Goal: Task Accomplishment & Management: Manage account settings

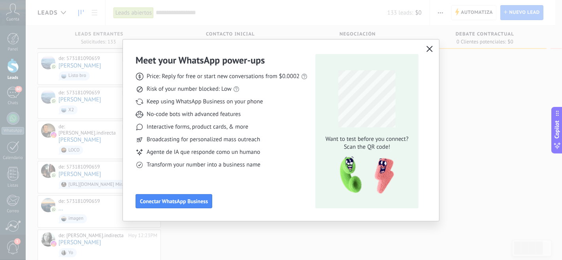
click at [430, 45] on button "button" at bounding box center [429, 49] width 10 height 11
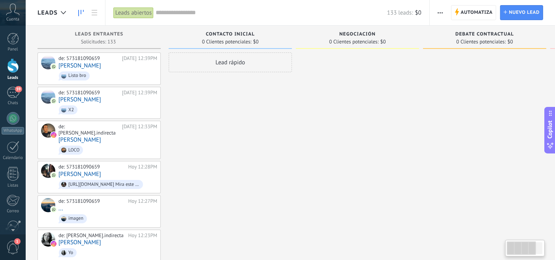
click at [242, 40] on span "0 Clientes potenciales:" at bounding box center [226, 42] width 49 height 5
click at [245, 33] on span "Contacto inicial" at bounding box center [230, 35] width 49 height 6
click at [90, 17] on link at bounding box center [94, 12] width 13 height 15
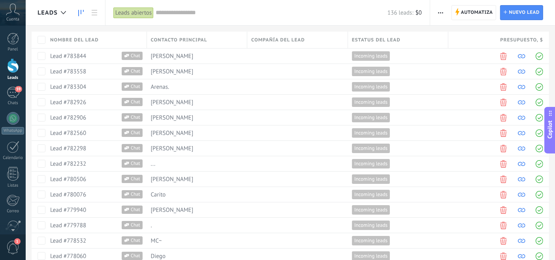
click at [79, 13] on icon at bounding box center [81, 13] width 6 height 6
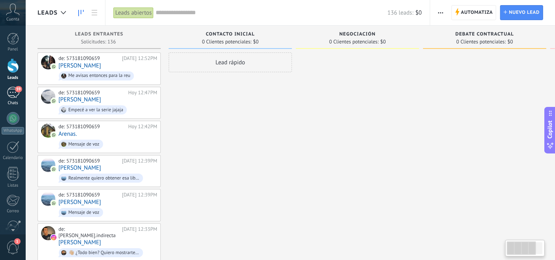
click at [15, 90] on span "59" at bounding box center [18, 89] width 7 height 6
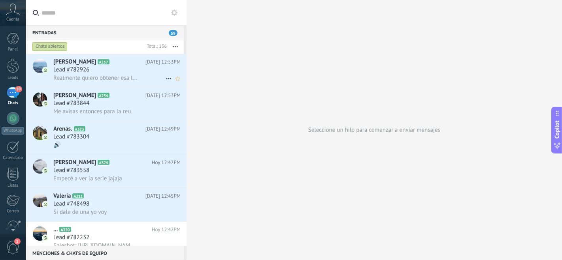
scroll to position [88, 0]
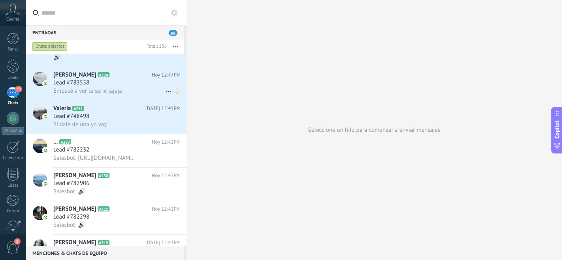
click at [128, 87] on div "Lead #783558" at bounding box center [116, 83] width 127 height 8
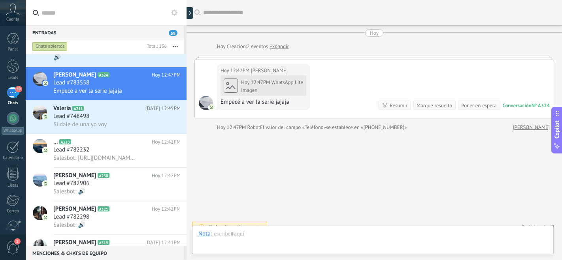
scroll to position [3, 0]
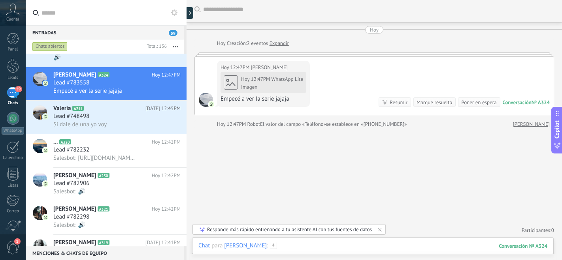
click at [347, 249] on div at bounding box center [372, 254] width 349 height 24
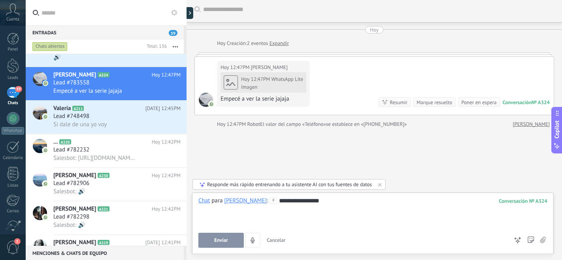
click at [211, 240] on button "Enviar" at bounding box center [220, 240] width 45 height 15
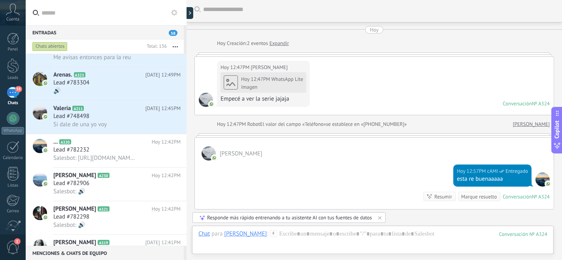
scroll to position [89, 0]
